Goal: Task Accomplishment & Management: Complete application form

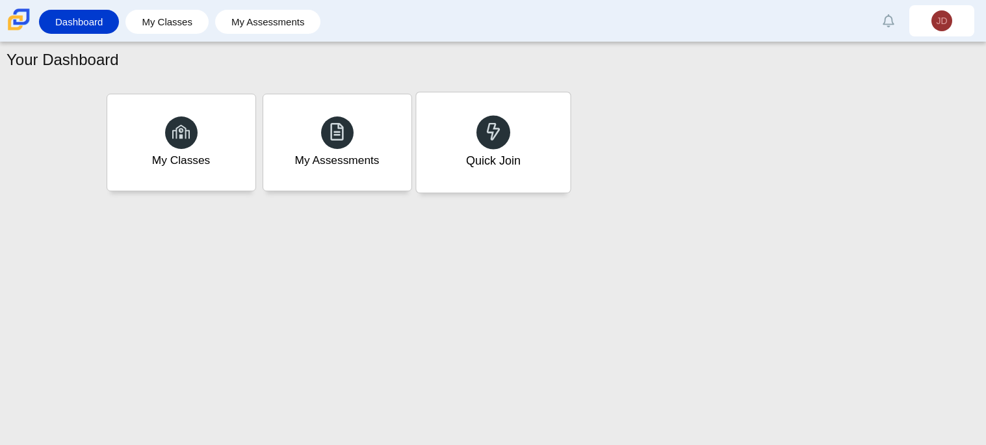
click at [523, 111] on div "Quick Join" at bounding box center [493, 142] width 154 height 100
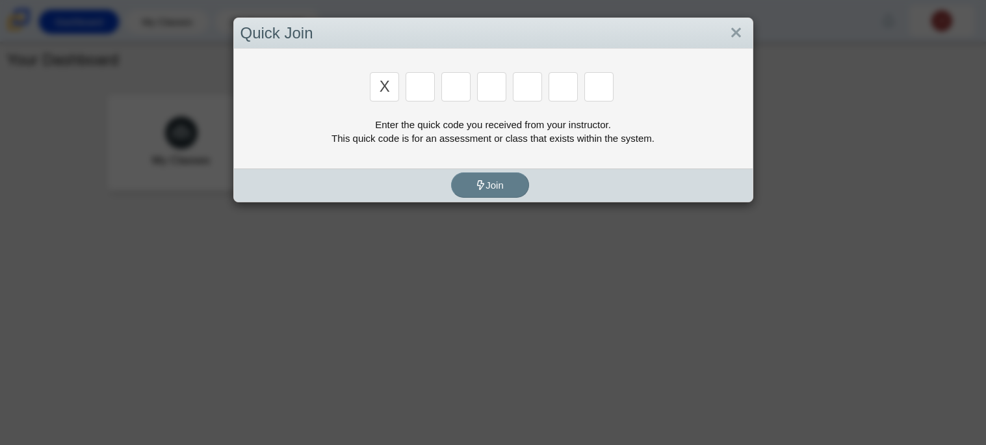
type input "x"
type input "d"
type input "5"
type input "4"
type input "v"
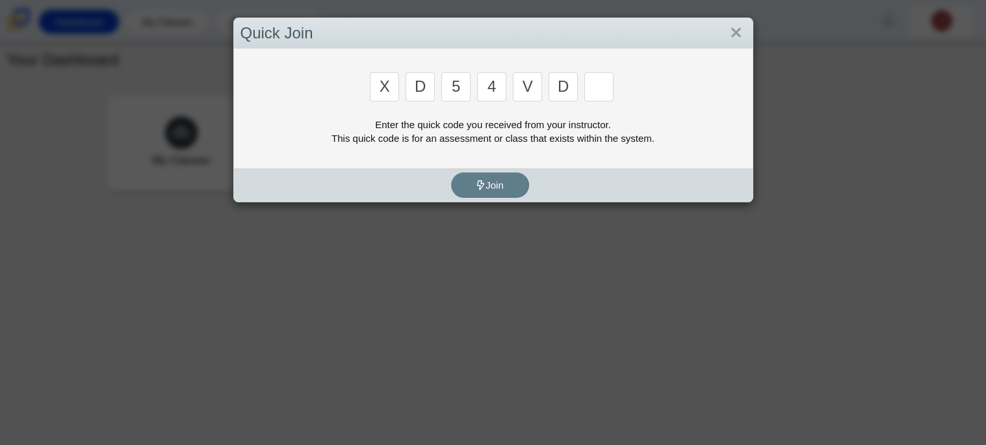
type input "d"
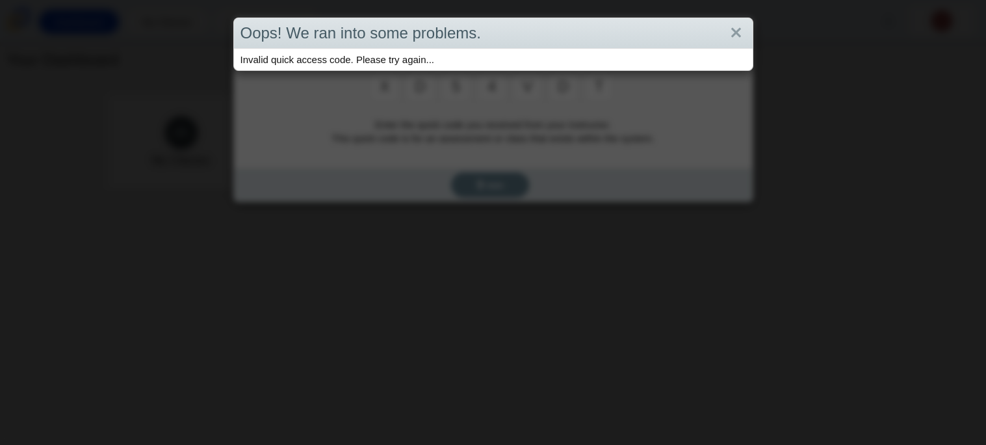
type input "t"
click at [742, 29] on link "Close" at bounding box center [736, 33] width 20 height 22
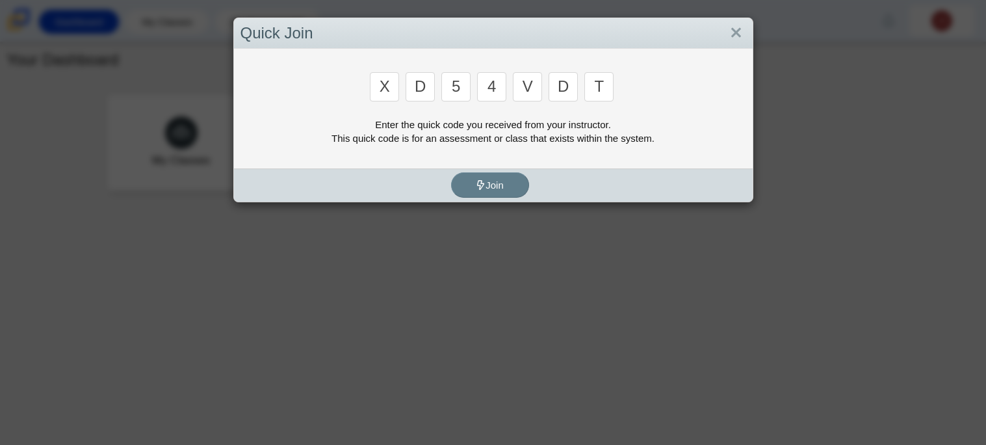
click at [572, 100] on input "d" at bounding box center [563, 86] width 29 height 29
type input "u"
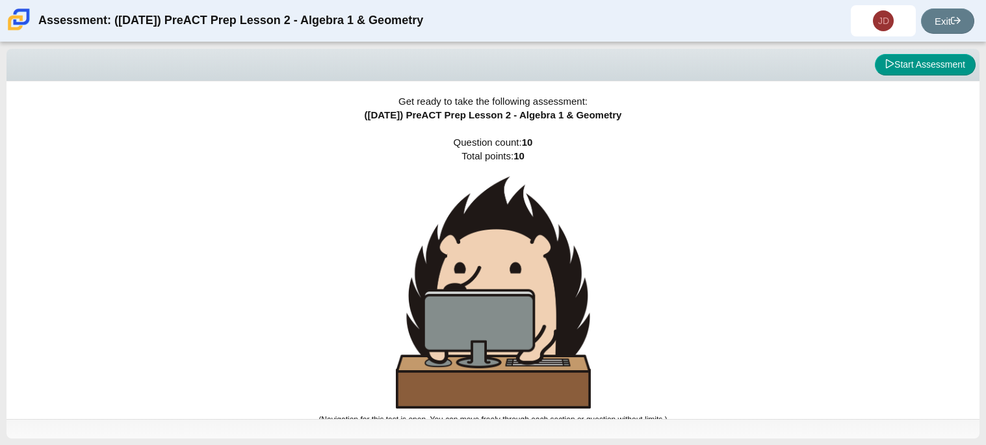
scroll to position [7, 0]
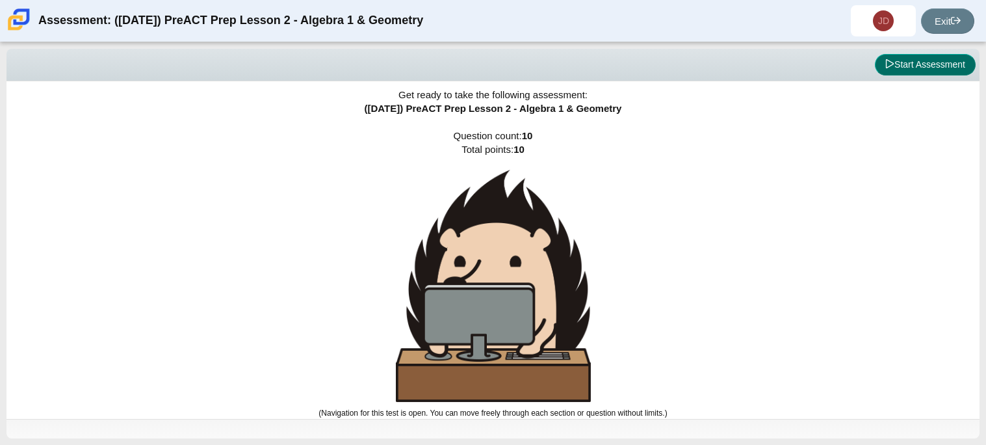
click at [927, 70] on button "Start Assessment" at bounding box center [925, 65] width 101 height 22
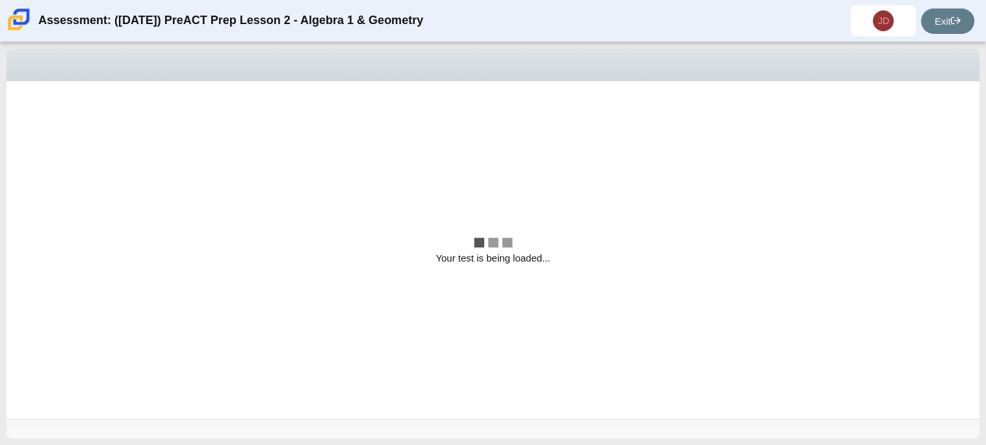
scroll to position [0, 0]
select select "bbf5d072-3e0b-44c4-9a12-6e7c9033f65b"
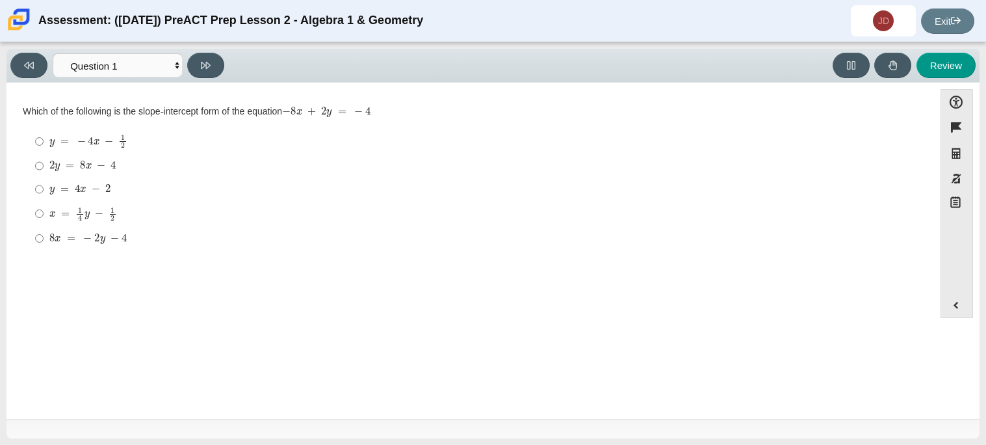
click at [64, 140] on mjx-c "Assessment items" at bounding box center [64, 141] width 8 height 7
click at [44, 140] on input "y = − 4 x − 1 2 y = − 4 x − 1 2" at bounding box center [39, 141] width 8 height 25
radio input "true"
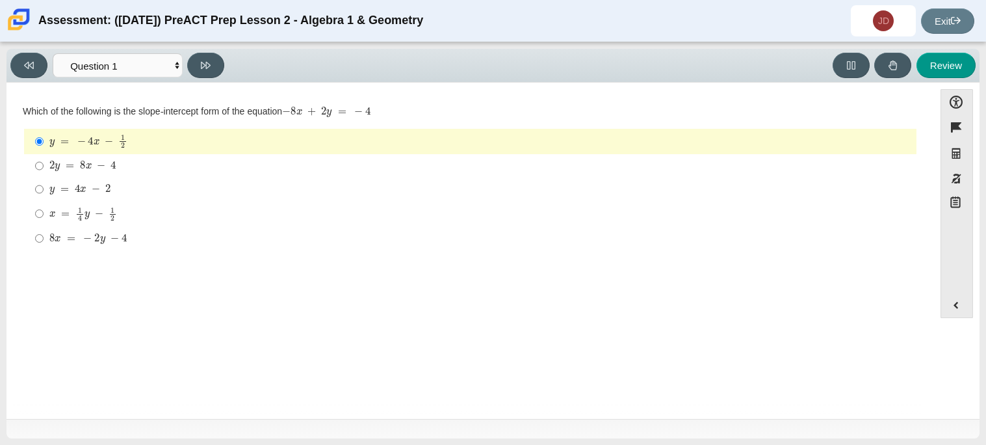
click at [112, 186] on div "y = 4 x − 2" at bounding box center [480, 189] width 862 height 13
click at [44, 186] on input "y = 4 x − 2 y = 4 x − 2" at bounding box center [39, 189] width 8 height 23
radio input "true"
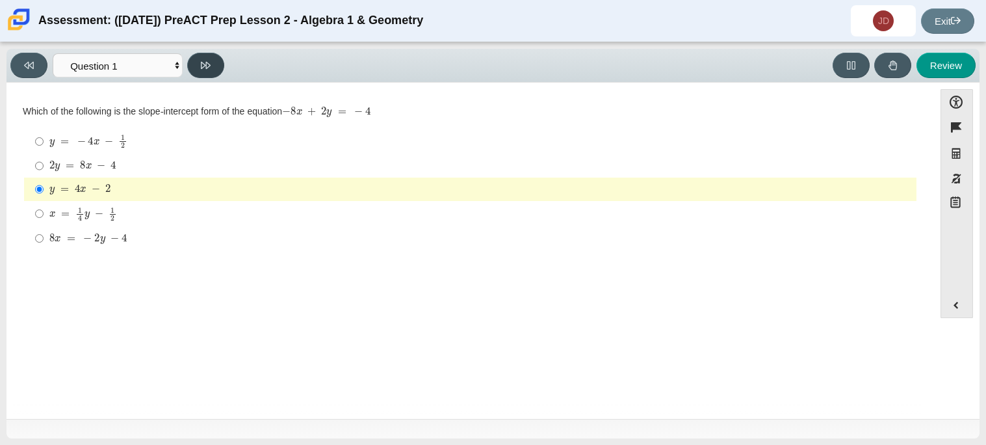
click at [208, 64] on icon at bounding box center [206, 65] width 10 height 10
select select "ed62e223-81bd-4cbf-ab48-ab975844bd1f"
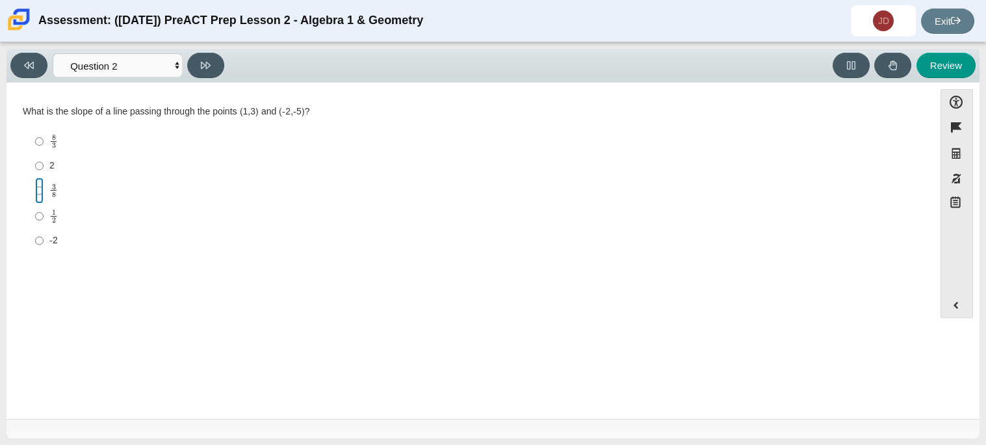
click at [41, 187] on input "3 8 3 eighths" at bounding box center [39, 190] width 8 height 25
radio input "true"
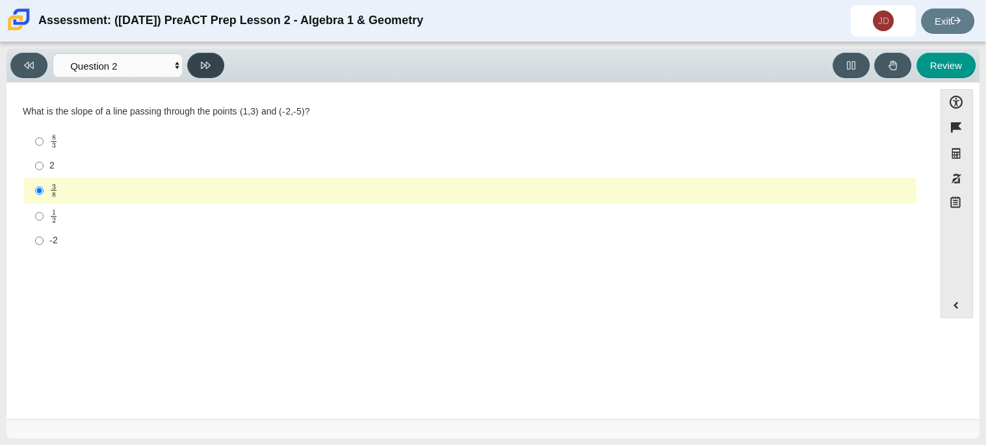
click at [209, 60] on icon at bounding box center [206, 65] width 10 height 10
select select "97f4f5fa-a52e-4fed-af51-565bfcdf47cb"
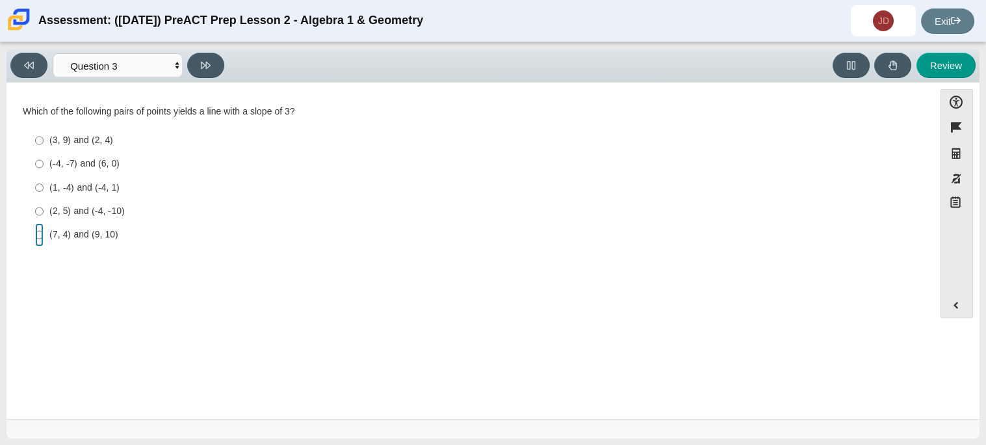
click at [36, 234] on input "(7, 4) and (9, 10) (7, 4) and (9, 10)" at bounding box center [39, 234] width 8 height 23
radio input "true"
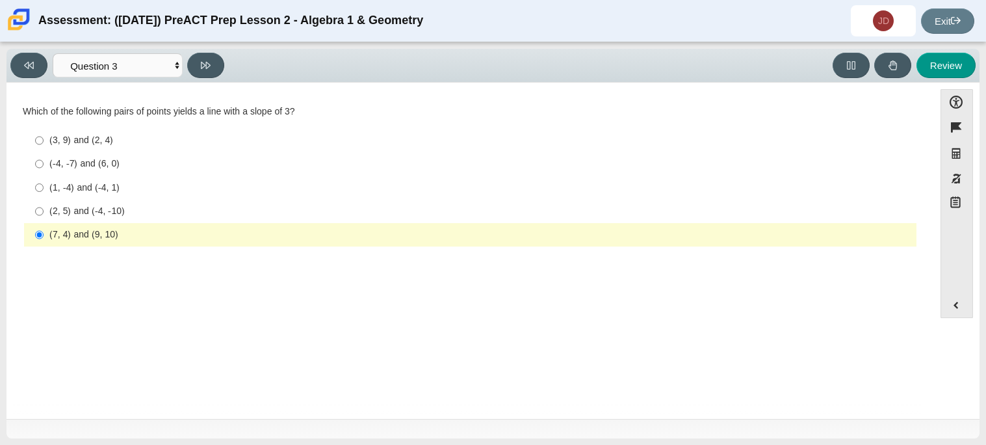
click at [205, 51] on div "Viewing Question 3 of 10 in Pacing Mode Questions Question 1 Question 2 Questio…" at bounding box center [493, 66] width 973 height 34
click at [202, 62] on icon at bounding box center [206, 65] width 10 height 7
select select "89427bb7-e313-4f00-988f-8b8255897029"
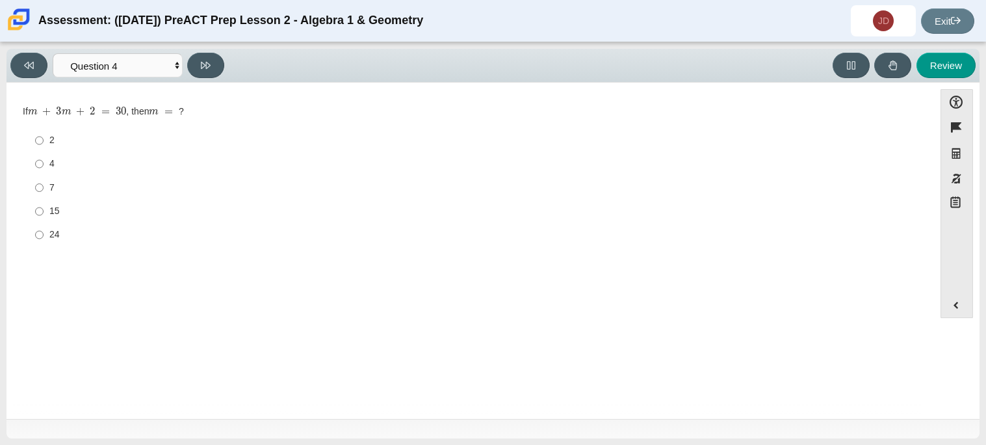
click at [52, 191] on div "7" at bounding box center [480, 187] width 862 height 13
click at [44, 191] on input "7 7" at bounding box center [39, 187] width 8 height 23
radio input "true"
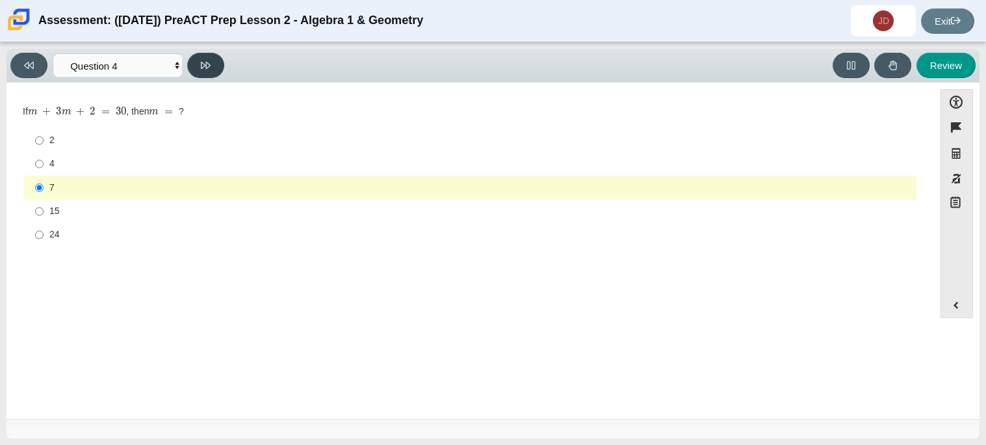
click at [212, 60] on button at bounding box center [205, 65] width 37 height 25
select select "489dcffd-4e6a-49cf-a9d6-ad1d4a911a4e"
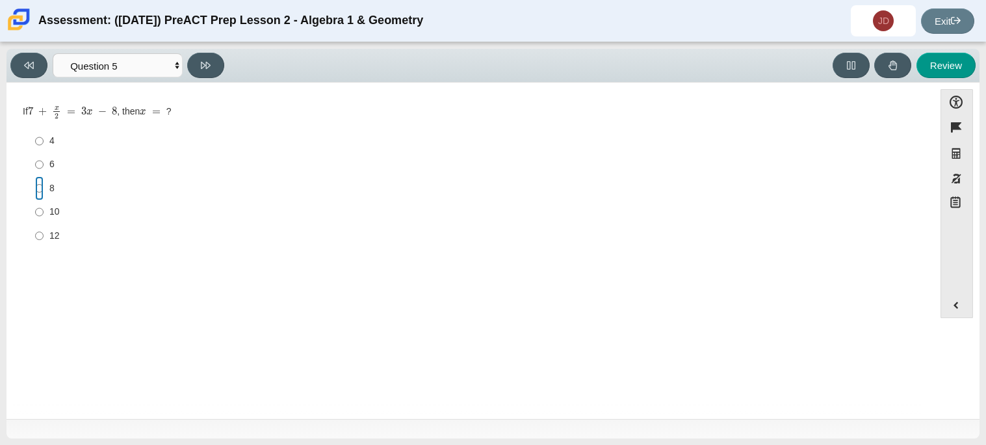
click at [35, 192] on input "8 8" at bounding box center [39, 187] width 8 height 23
radio input "true"
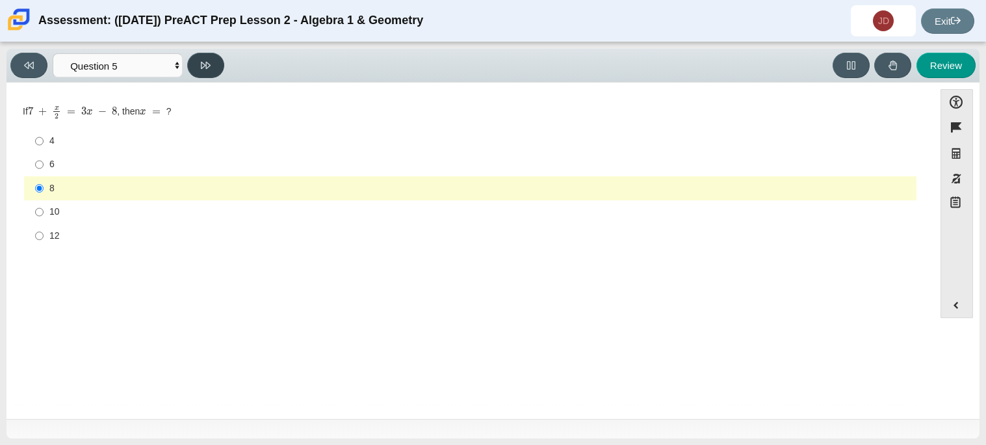
click at [200, 66] on button at bounding box center [205, 65] width 37 height 25
select select "210571de-36a6-4d8e-a361-ceff8ef801dc"
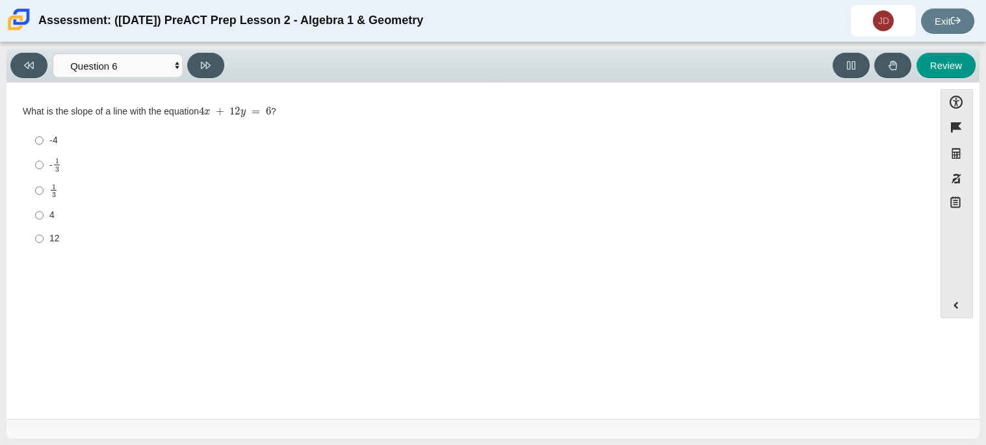
click at [43, 211] on label "4 4" at bounding box center [471, 215] width 891 height 23
click at [43, 211] on input "4 4" at bounding box center [39, 215] width 8 height 23
radio input "true"
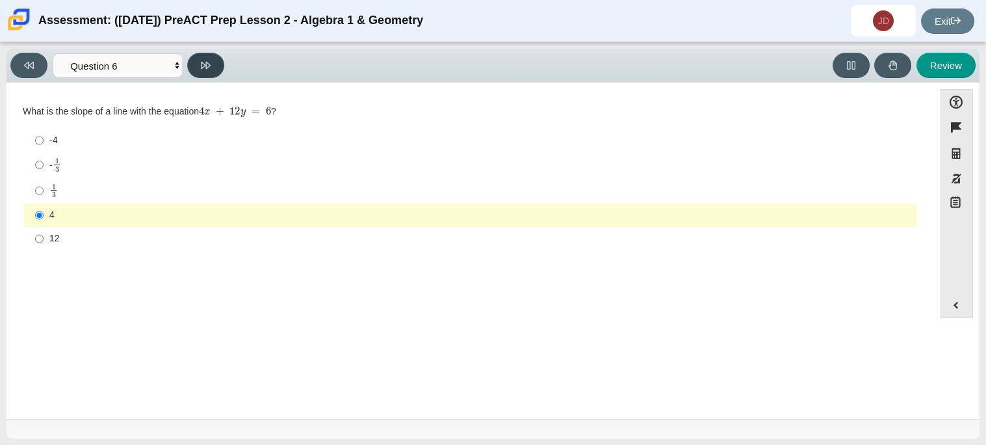
click at [213, 66] on button at bounding box center [205, 65] width 37 height 25
select select "ec95ace6-bebc-42b8-9428-40567494d4da"
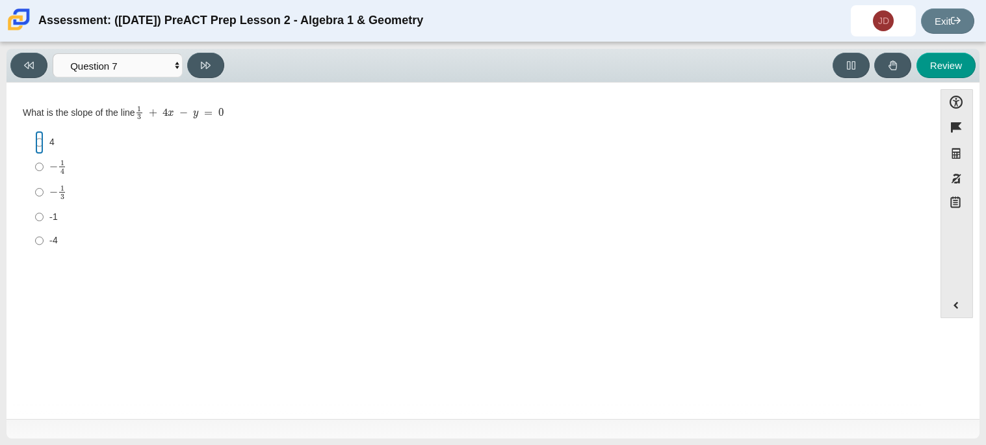
click at [37, 146] on input "4 4" at bounding box center [39, 142] width 8 height 23
radio input "true"
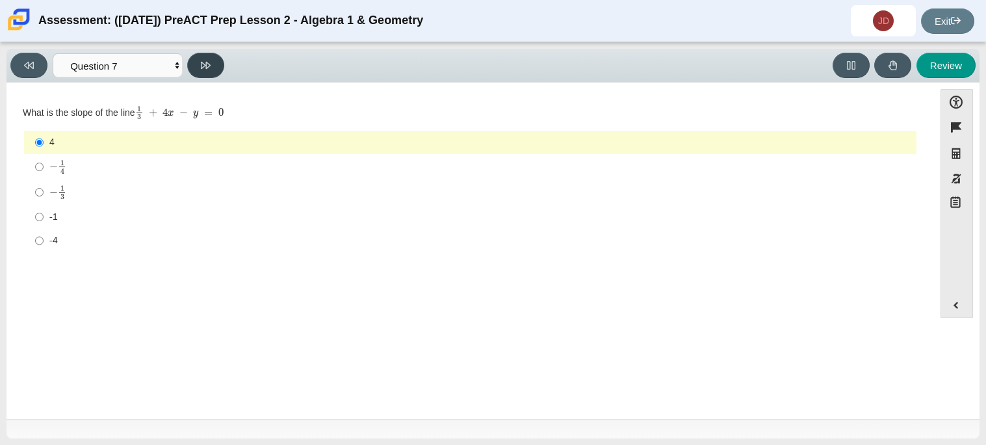
click at [205, 63] on icon at bounding box center [206, 65] width 10 height 10
select select "ce81fe10-bf29-4b5e-8bd7-4f47f2fed4d8"
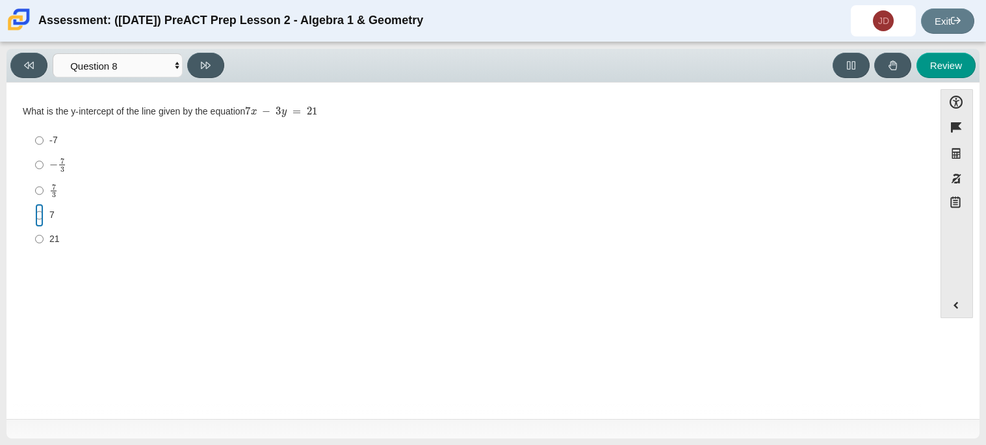
click at [42, 215] on input "7 7" at bounding box center [39, 215] width 8 height 23
radio input "true"
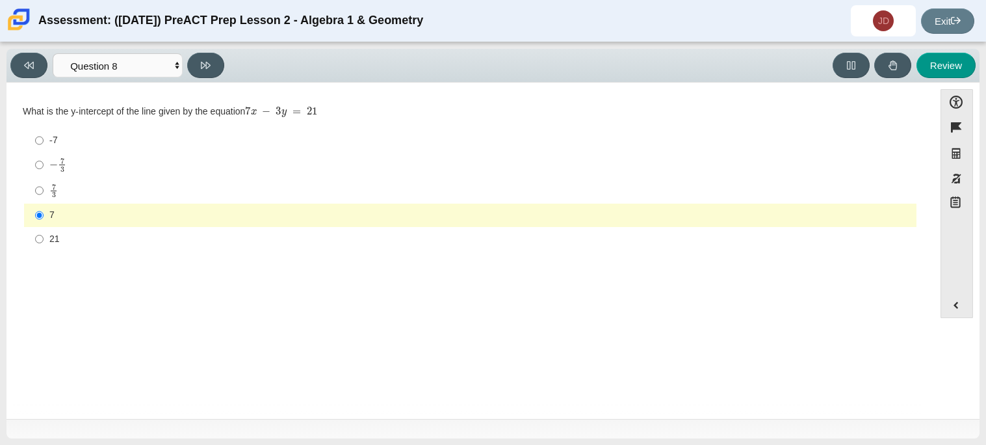
click at [45, 146] on label "-7 -7" at bounding box center [471, 140] width 891 height 23
click at [44, 146] on input "-7 -7" at bounding box center [39, 140] width 8 height 23
radio input "true"
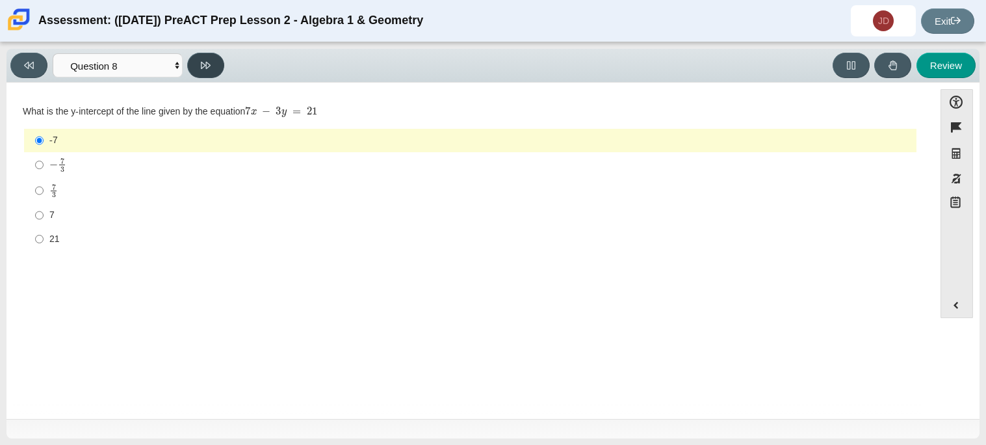
click at [198, 63] on button at bounding box center [205, 65] width 37 height 25
select select "14773eaf-2ca1-47ae-afe7-a624a56f34b3"
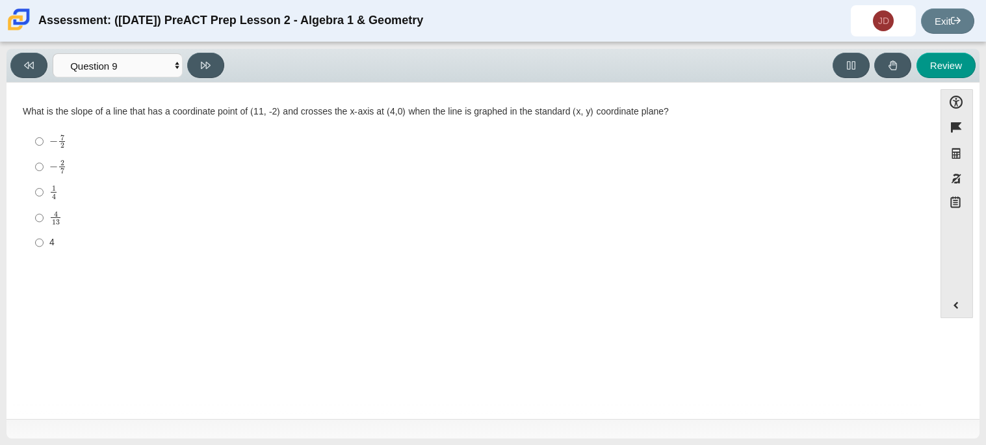
click at [34, 142] on label "− 7 2 negative 7 halves" at bounding box center [471, 141] width 891 height 25
click at [35, 142] on input "− 7 2 negative 7 halves" at bounding box center [39, 141] width 8 height 25
radio input "true"
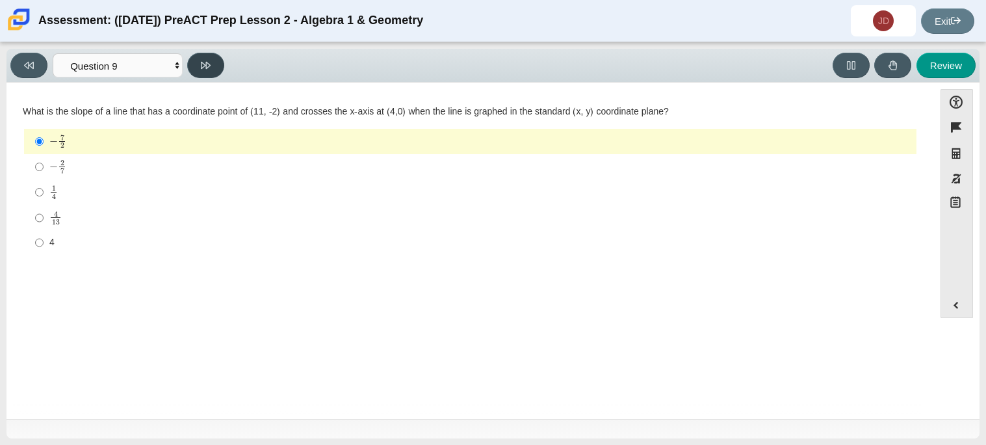
click at [215, 59] on button at bounding box center [205, 65] width 37 height 25
select select "96b71634-eacb-4f7e-8aef-411727d9bcba"
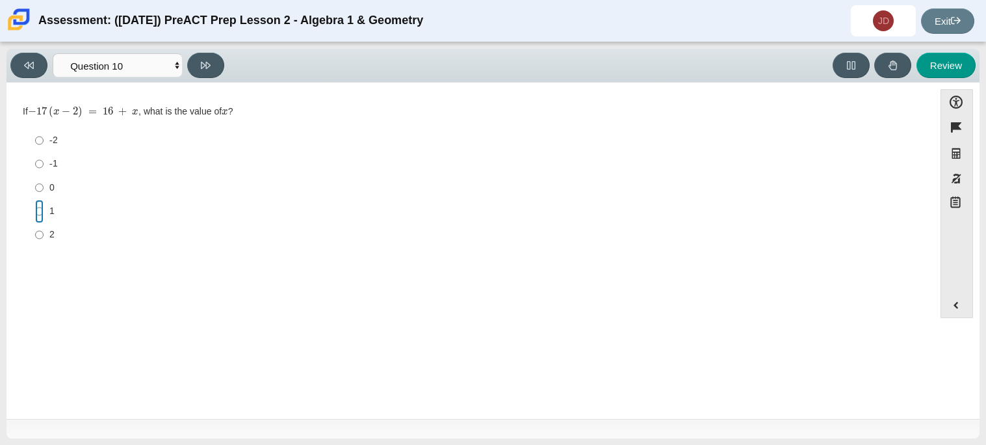
click at [37, 215] on input "1 1" at bounding box center [39, 211] width 8 height 23
radio input "true"
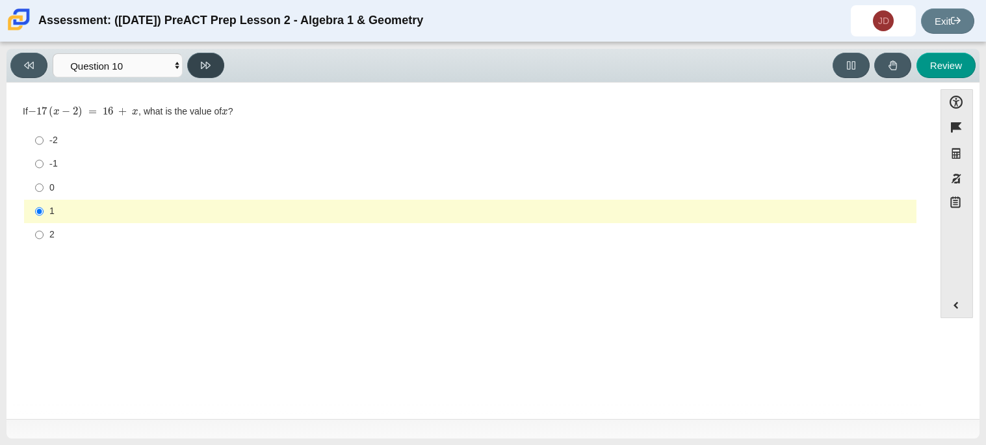
click at [213, 64] on button at bounding box center [205, 65] width 37 height 25
select select "review"
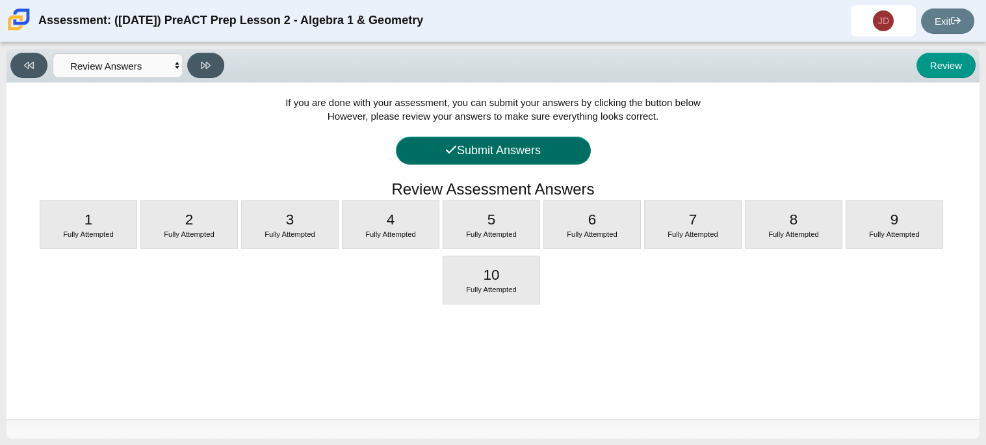
click at [547, 148] on button "Submit Answers" at bounding box center [493, 151] width 195 height 28
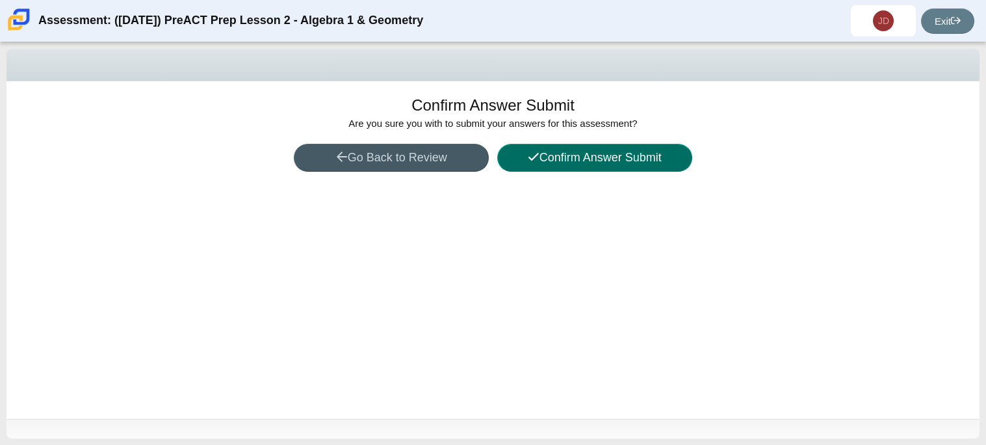
click at [557, 153] on button "Confirm Answer Submit" at bounding box center [594, 158] width 195 height 28
